Goal: Check status

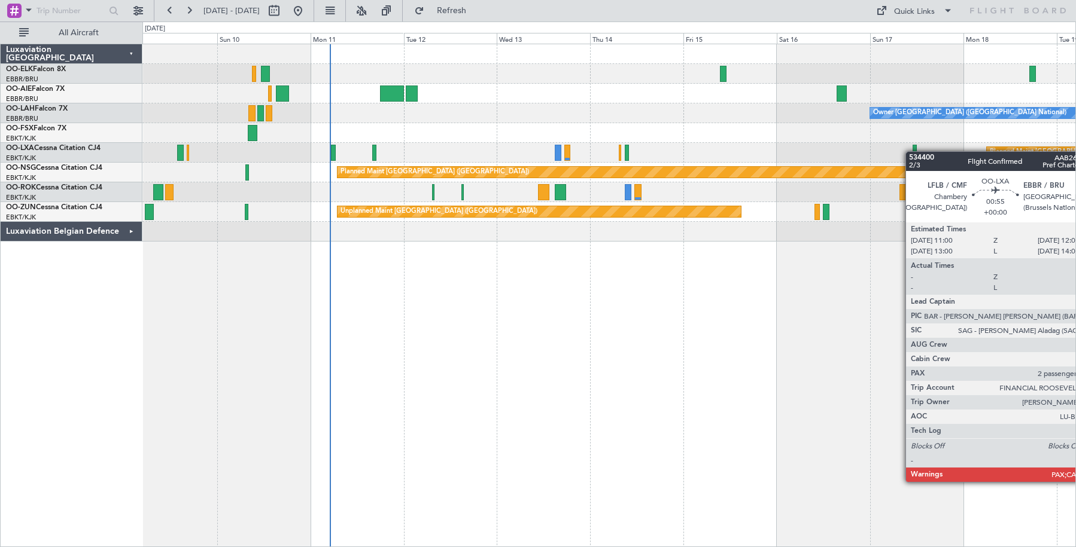
click at [912, 151] on div at bounding box center [914, 153] width 5 height 16
